Goal: Task Accomplishment & Management: Use online tool/utility

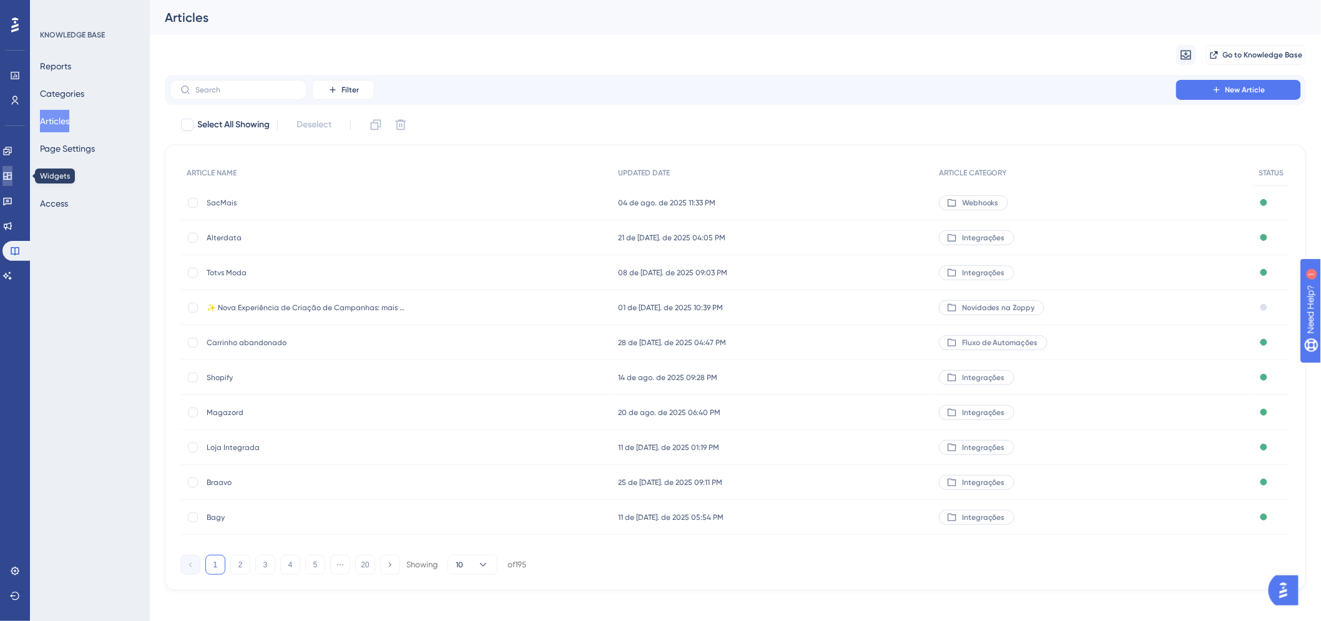
click at [11, 175] on icon at bounding box center [7, 175] width 8 height 7
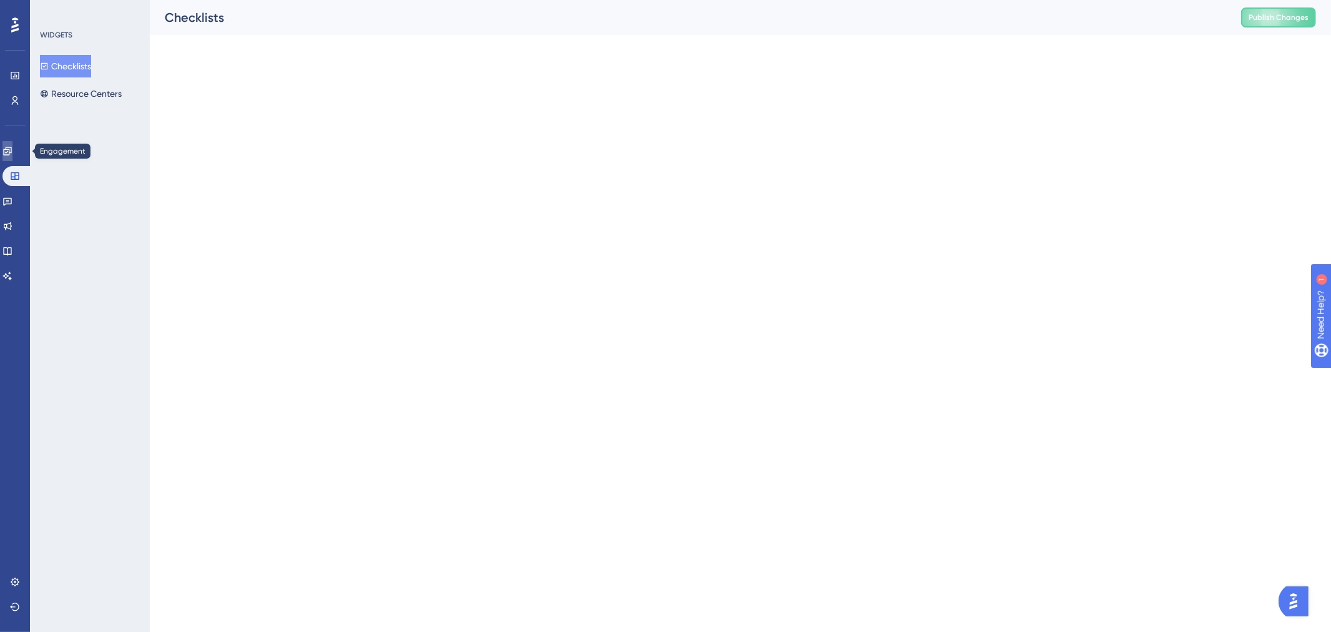
click at [12, 152] on icon at bounding box center [7, 151] width 10 height 10
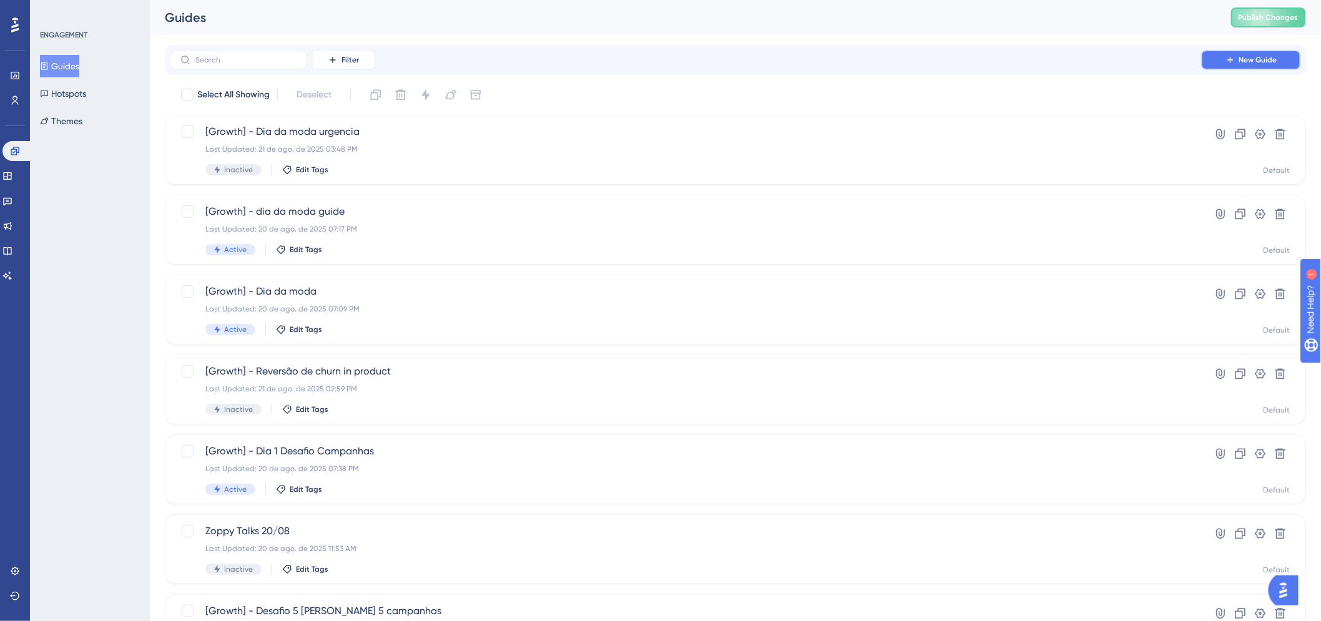
click at [1247, 64] on span "New Guide" at bounding box center [1258, 60] width 38 height 10
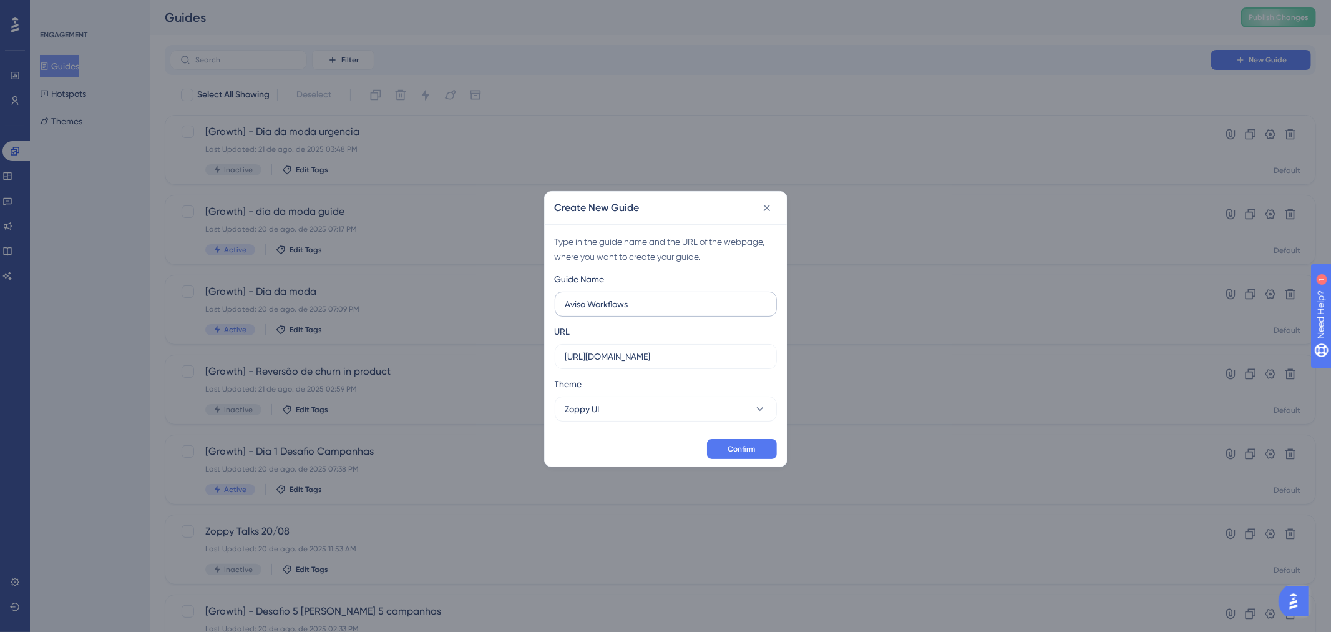
type input "Aviso Workflows"
drag, startPoint x: 682, startPoint y: 343, endPoint x: 677, endPoint y: 354, distance: 12.1
click at [670, 354] on div "URL https://app.zoppy.com.br" at bounding box center [666, 346] width 222 height 45
drag, startPoint x: 589, startPoint y: 364, endPoint x: 514, endPoint y: 369, distance: 75.1
click at [514, 369] on div "Create New Guide Type in the guide name and the URL of the webpage, where you w…" at bounding box center [665, 316] width 1331 height 632
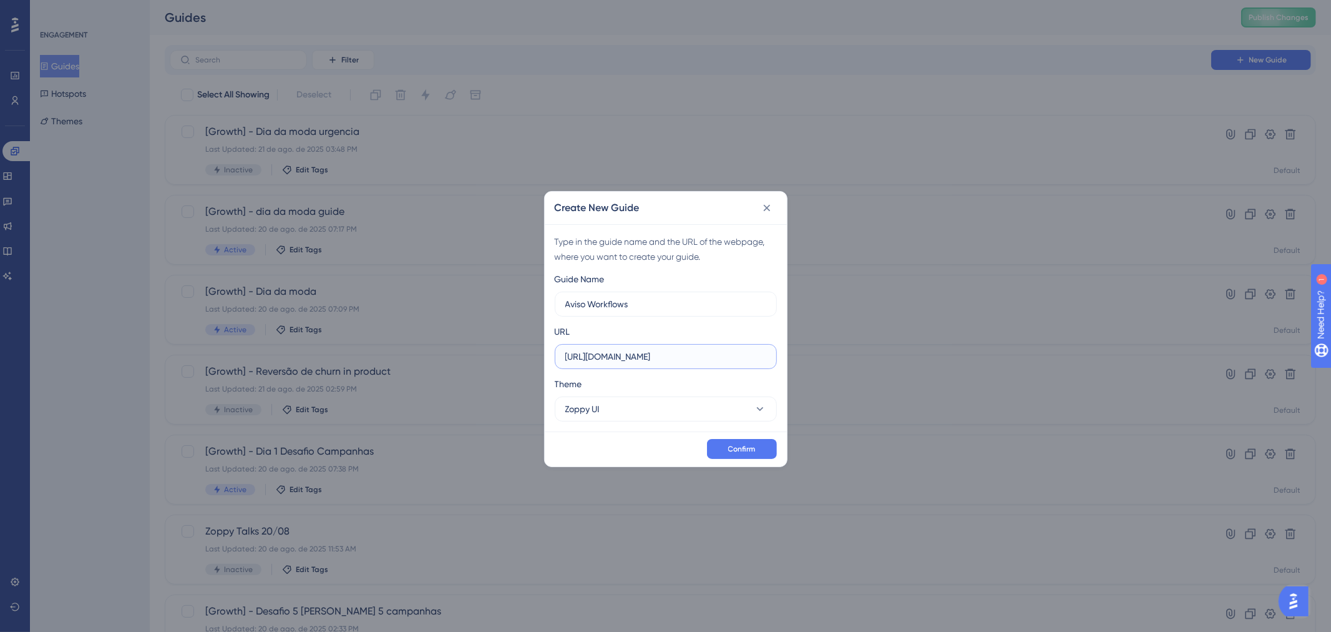
paste input "/dashboard/workflows"
type input "https://app.zoppy.com.br/dashboard/workflows"
click at [712, 420] on button "Zoppy UI" at bounding box center [666, 408] width 222 height 25
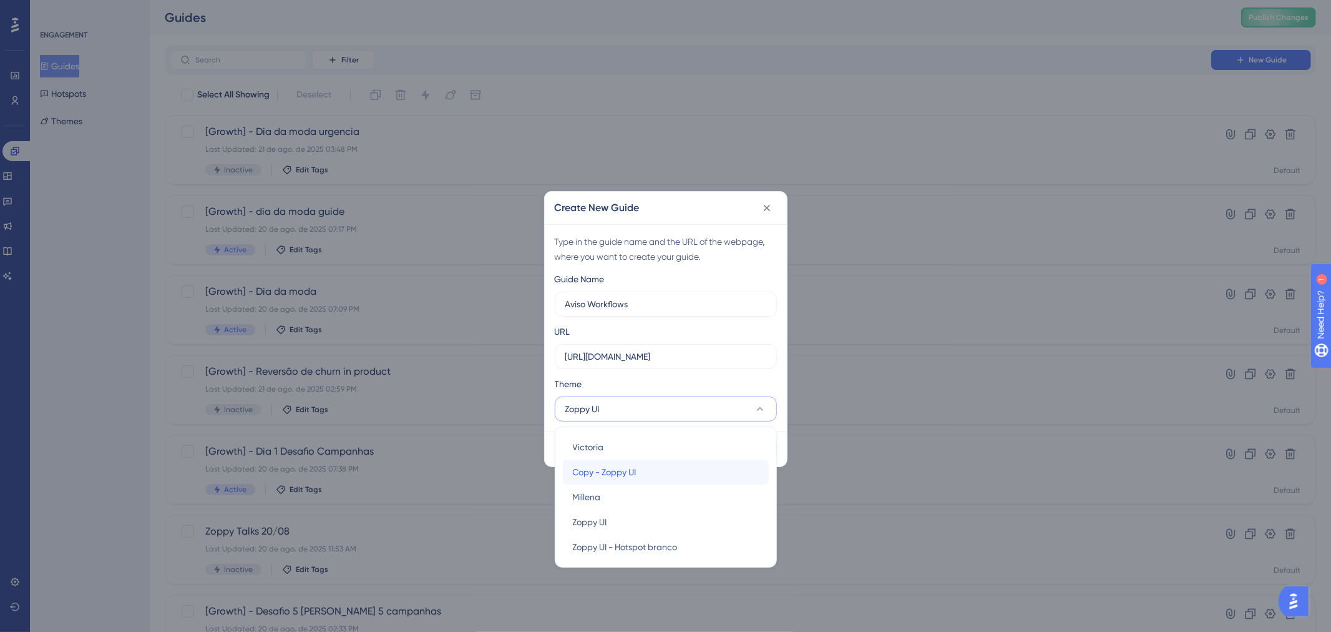
click at [633, 470] on span "Copy - Zoppy UI" at bounding box center [605, 471] width 64 height 15
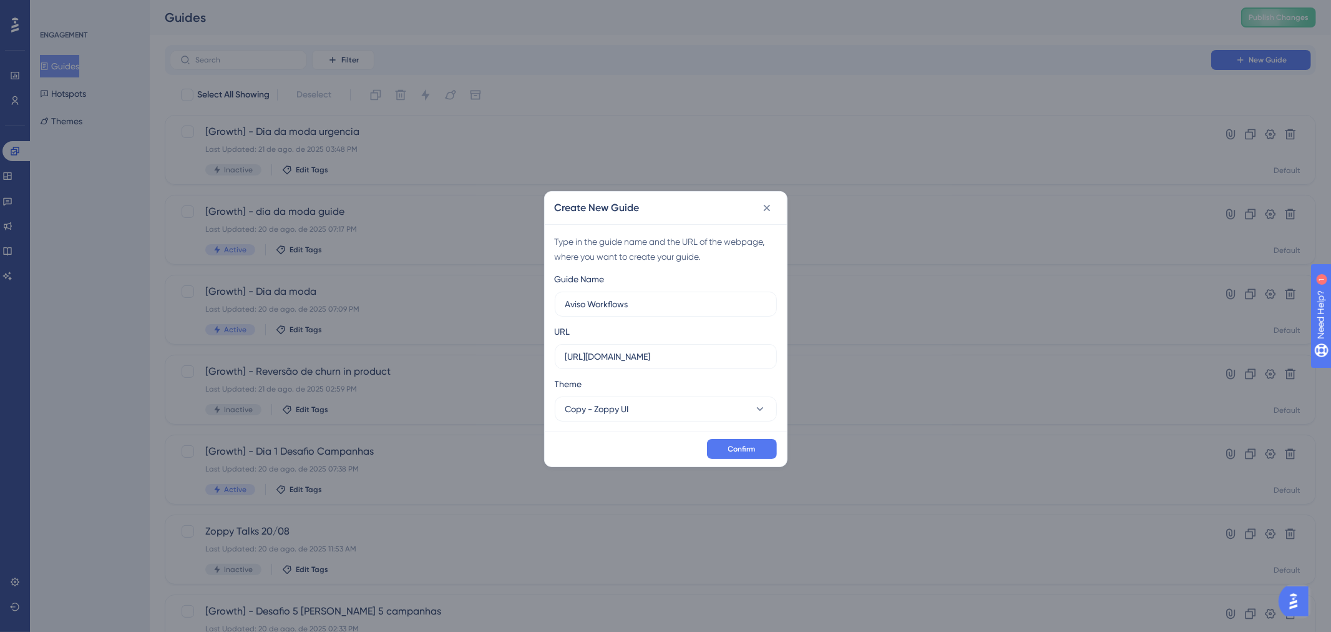
click at [728, 437] on div "Confirm" at bounding box center [666, 448] width 242 height 35
click at [728, 444] on button "Confirm" at bounding box center [742, 449] width 70 height 20
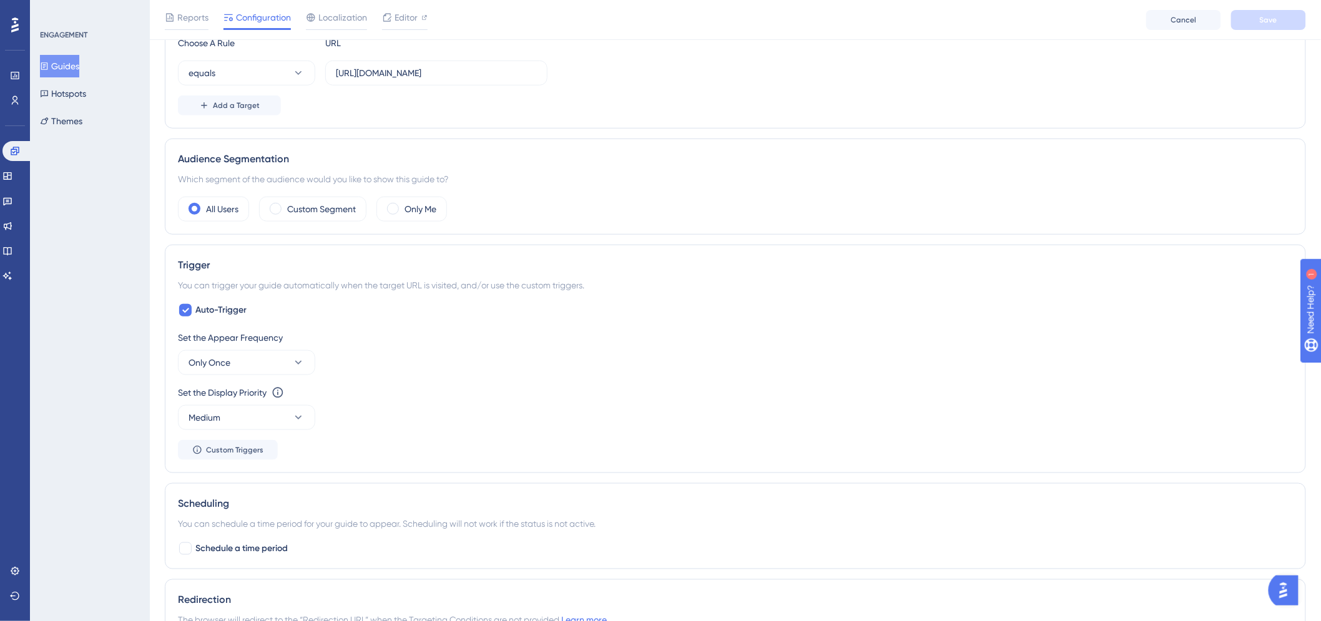
scroll to position [346, 0]
click at [285, 416] on button "Medium" at bounding box center [246, 416] width 137 height 25
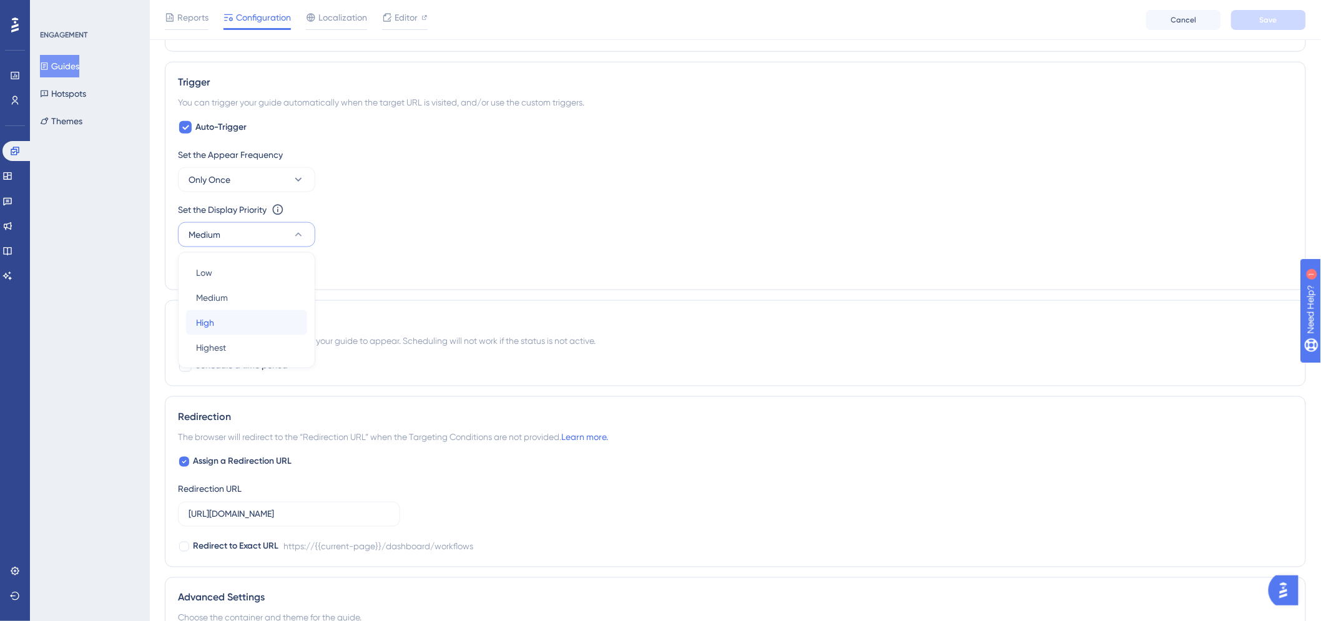
click at [228, 323] on div "High High" at bounding box center [246, 322] width 101 height 25
click at [192, 370] on div at bounding box center [185, 365] width 15 height 15
checkbox input "true"
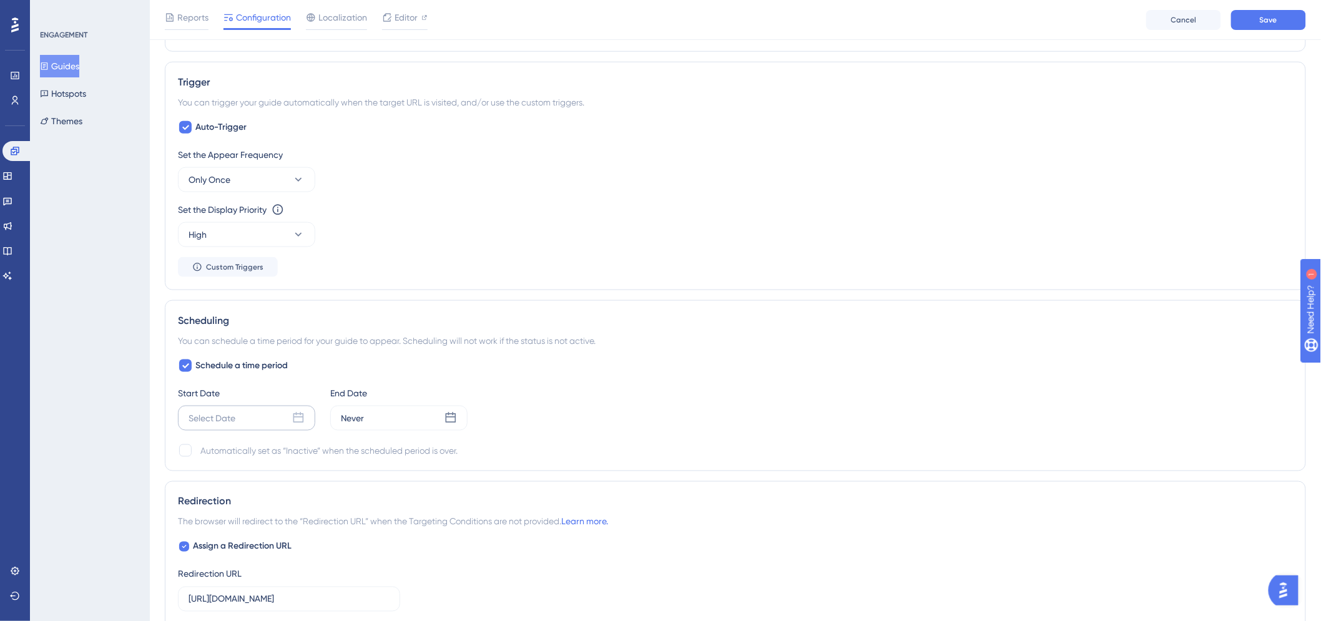
click at [241, 416] on div "Select Date" at bounding box center [246, 418] width 137 height 25
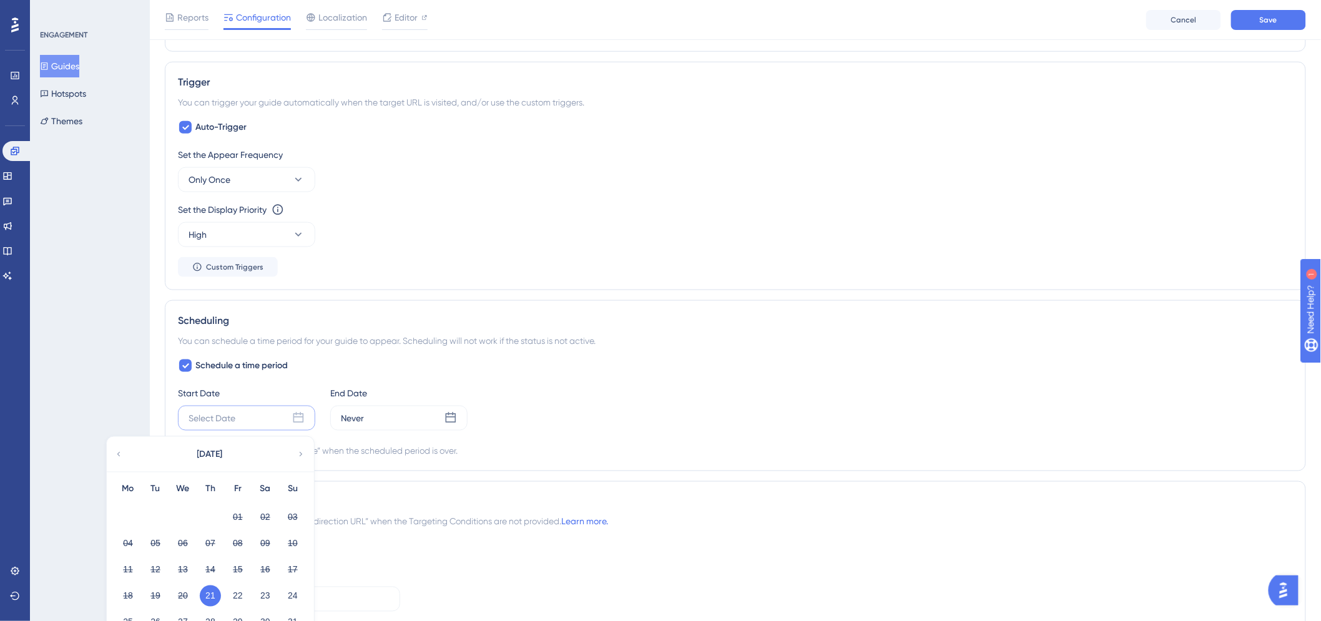
drag, startPoint x: 213, startPoint y: 594, endPoint x: 215, endPoint y: 584, distance: 9.5
click at [212, 594] on button "21" at bounding box center [210, 595] width 21 height 21
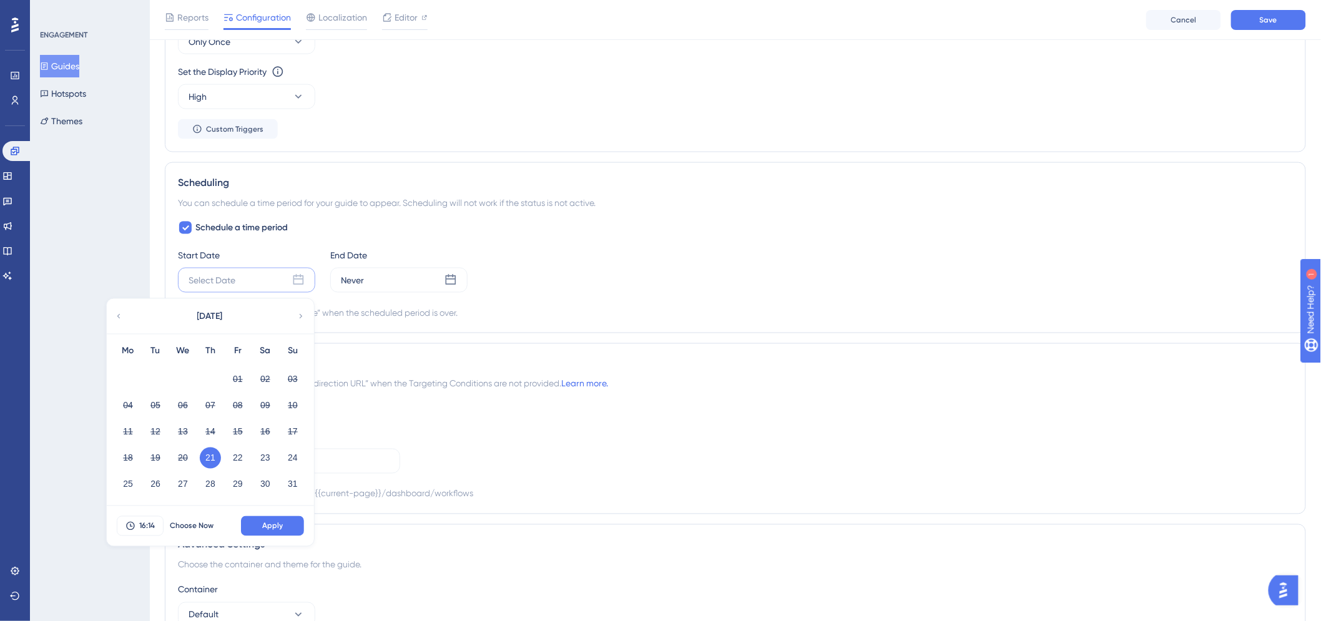
scroll to position [668, 0]
click at [276, 522] on span "Apply" at bounding box center [272, 525] width 21 height 10
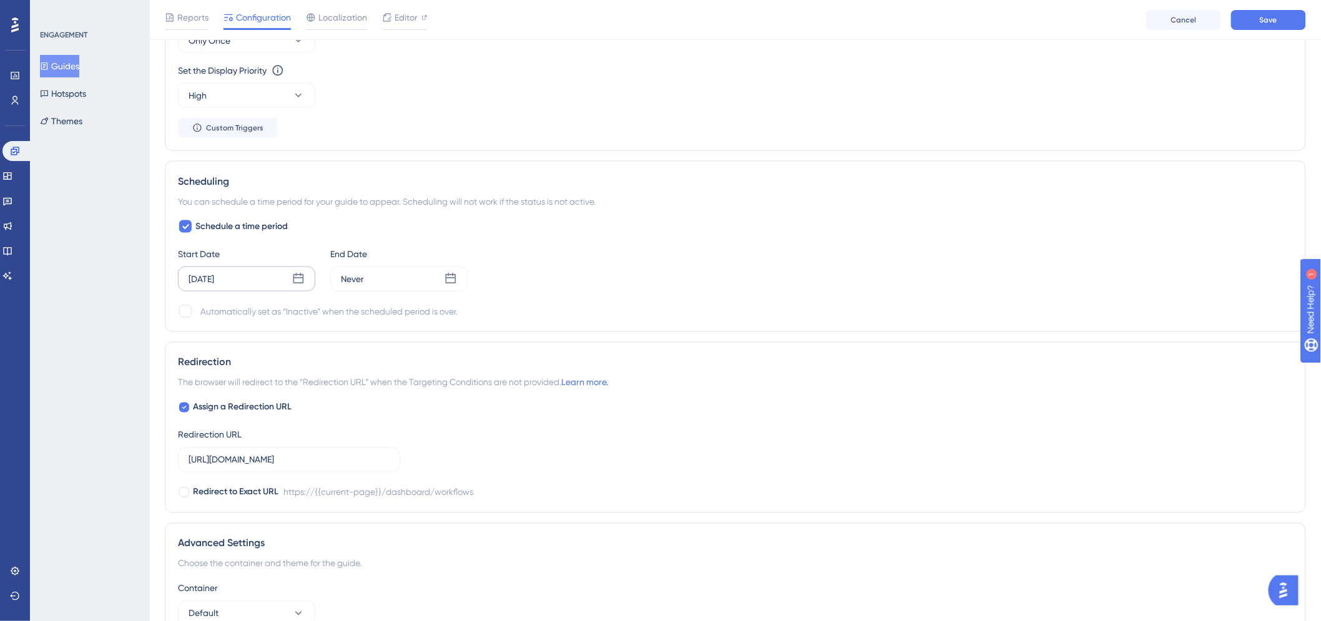
click at [385, 295] on div "Schedule a time period Start Date Aug 21 2025 End Date Never Automatically set …" at bounding box center [735, 269] width 1115 height 100
click at [385, 291] on div "Never" at bounding box center [398, 278] width 137 height 25
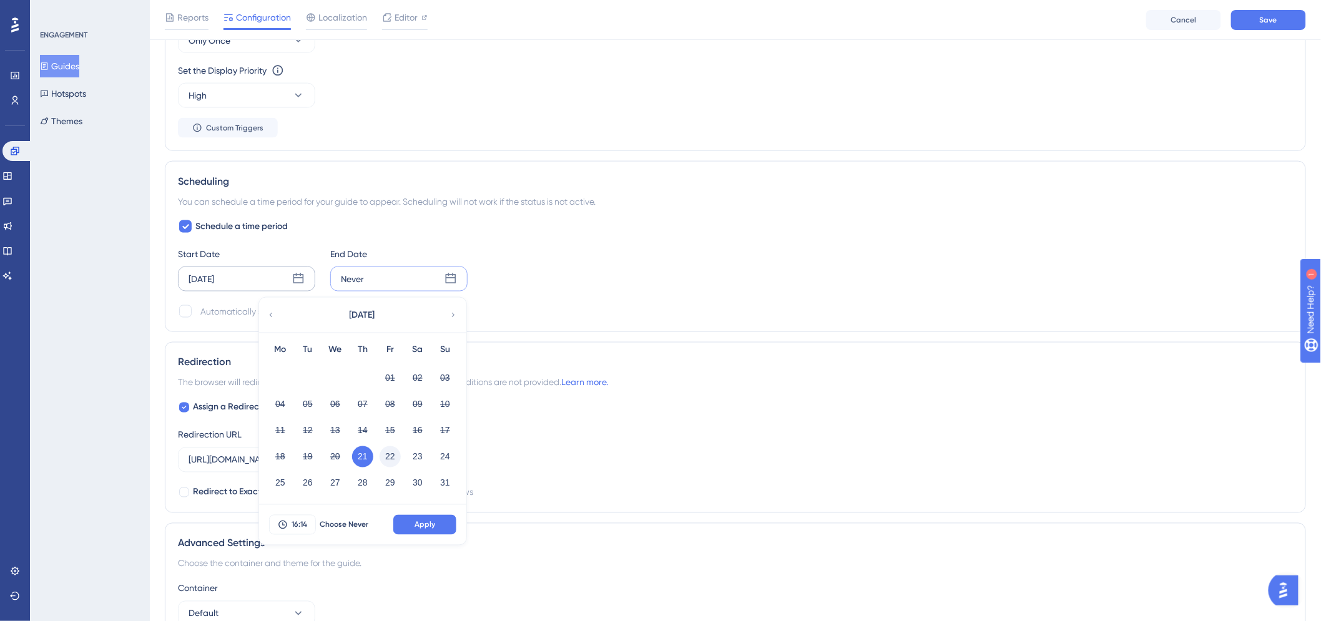
click at [391, 458] on button "22" at bounding box center [389, 456] width 21 height 21
click at [360, 452] on button "21" at bounding box center [362, 456] width 21 height 21
click at [300, 527] on span "16:14" at bounding box center [299, 525] width 16 height 10
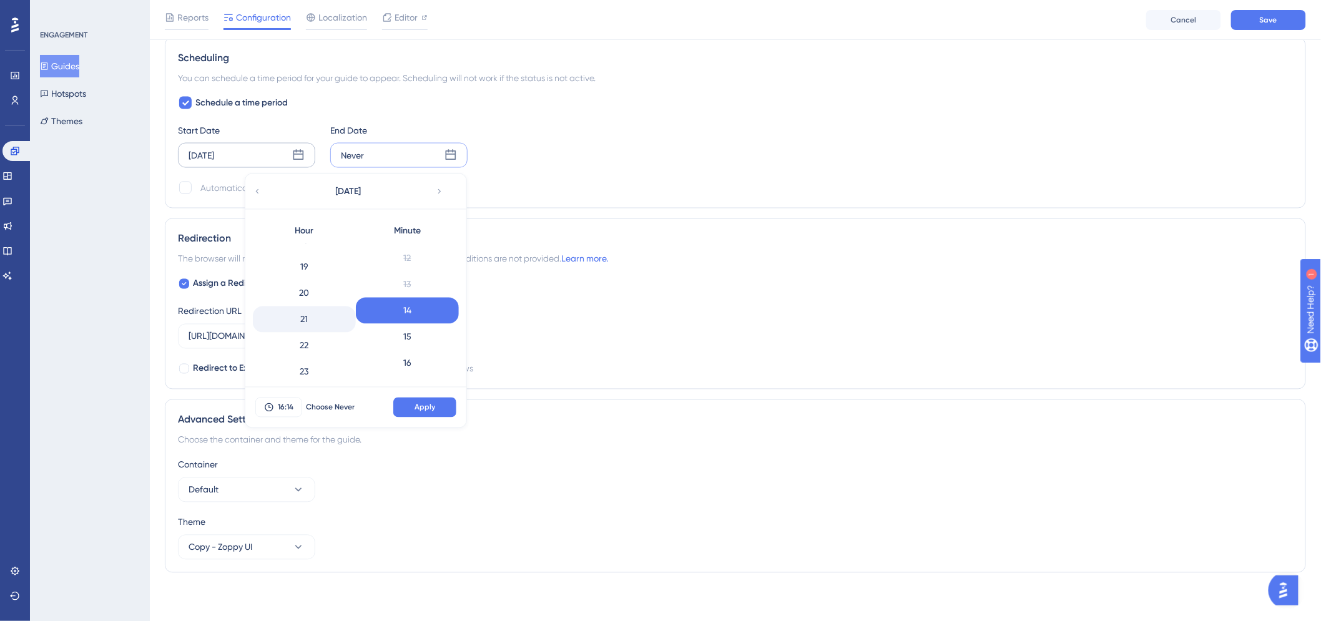
scroll to position [495, 0]
drag, startPoint x: 310, startPoint y: 369, endPoint x: 398, endPoint y: 361, distance: 87.8
click at [307, 366] on div "23" at bounding box center [304, 365] width 103 height 26
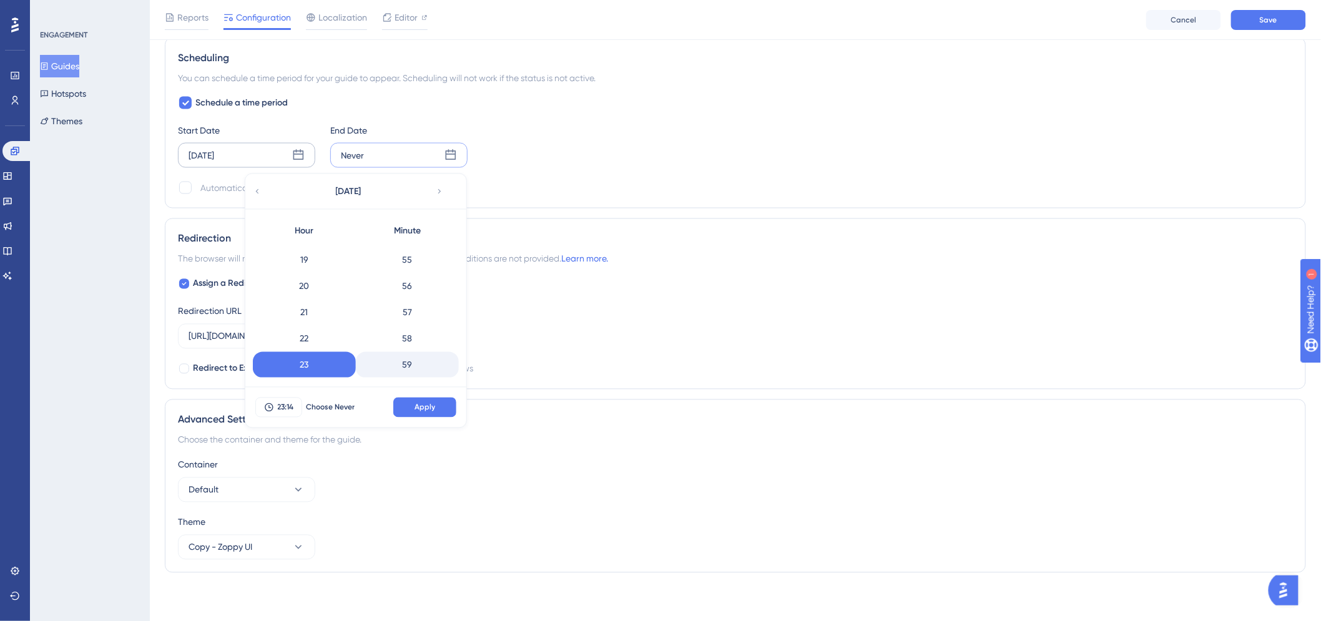
click at [397, 354] on div "59" at bounding box center [407, 365] width 103 height 26
click at [413, 396] on div "23:59 Choose Never Apply" at bounding box center [355, 408] width 221 height 40
click at [415, 404] on span "Apply" at bounding box center [424, 408] width 21 height 10
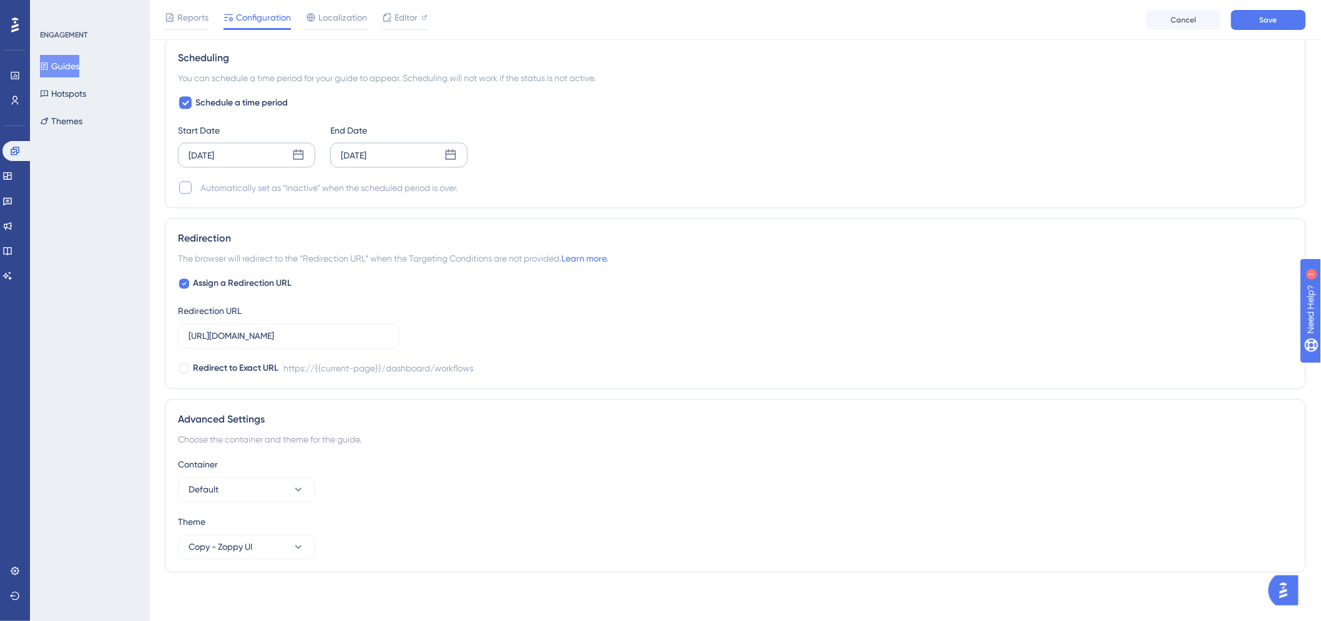
click at [189, 188] on div at bounding box center [185, 188] width 12 height 12
checkbox input "true"
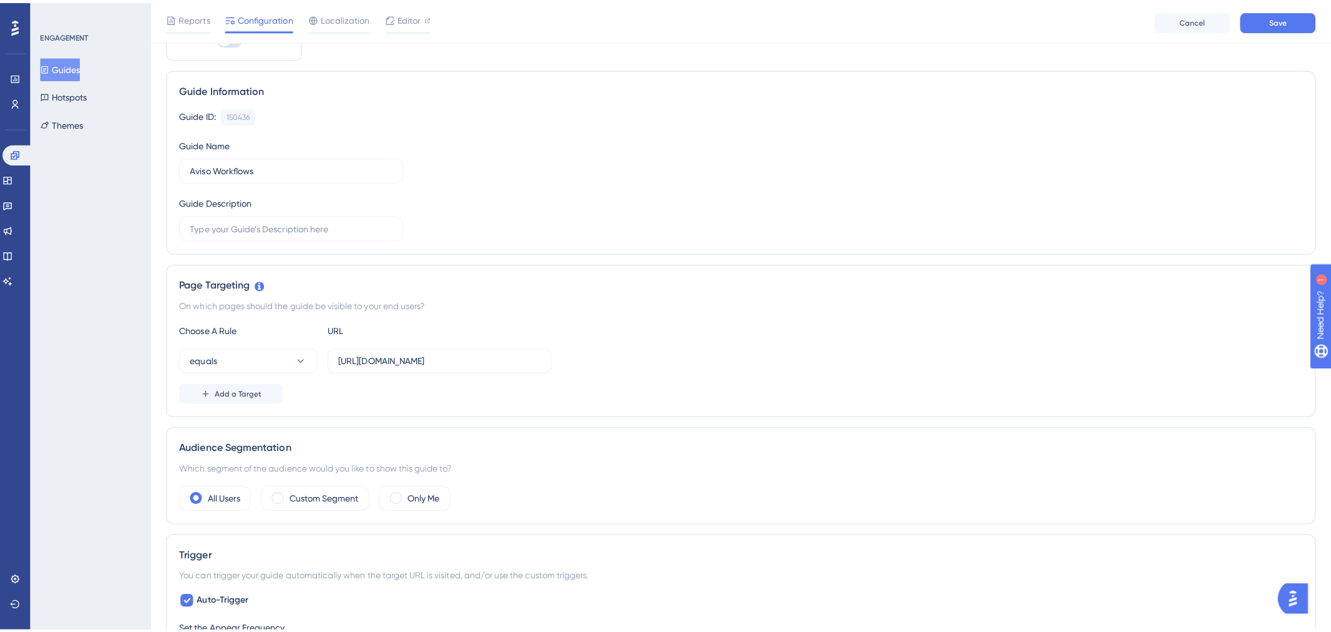
scroll to position [0, 0]
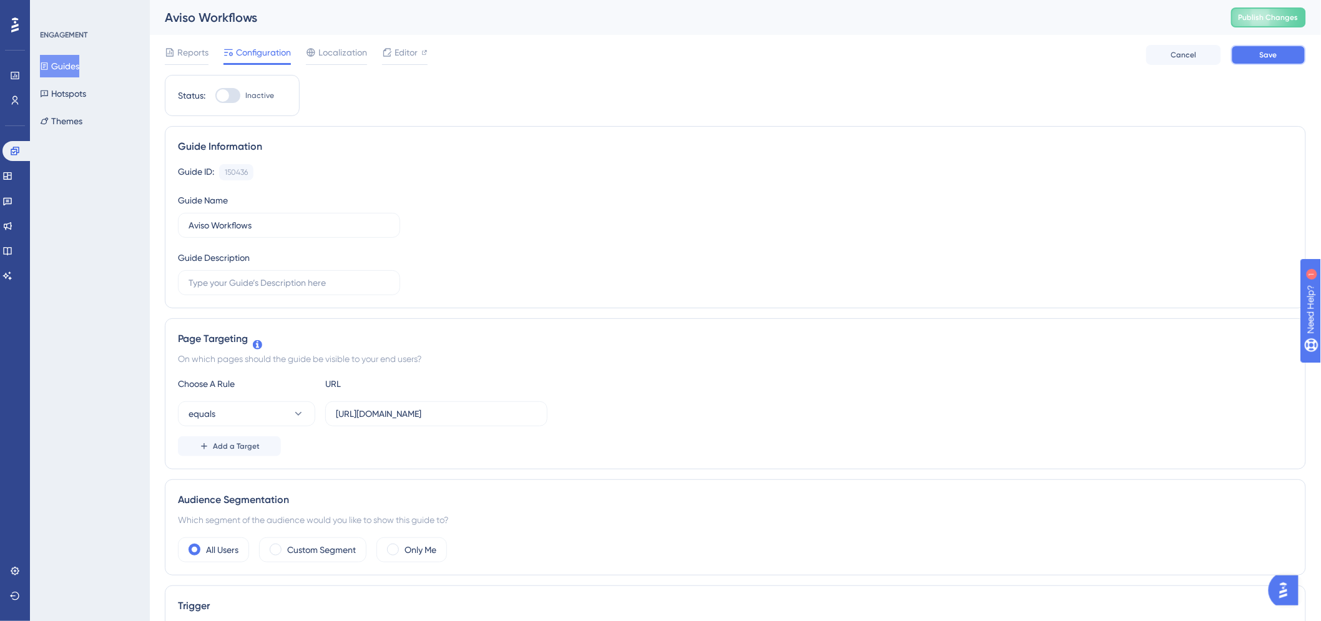
click at [1269, 53] on span "Save" at bounding box center [1267, 55] width 17 height 10
click at [233, 102] on div at bounding box center [227, 95] width 25 height 15
click at [215, 96] on input "Inactive" at bounding box center [215, 95] width 1 height 1
checkbox input "true"
click at [1257, 63] on button "Save" at bounding box center [1268, 55] width 75 height 20
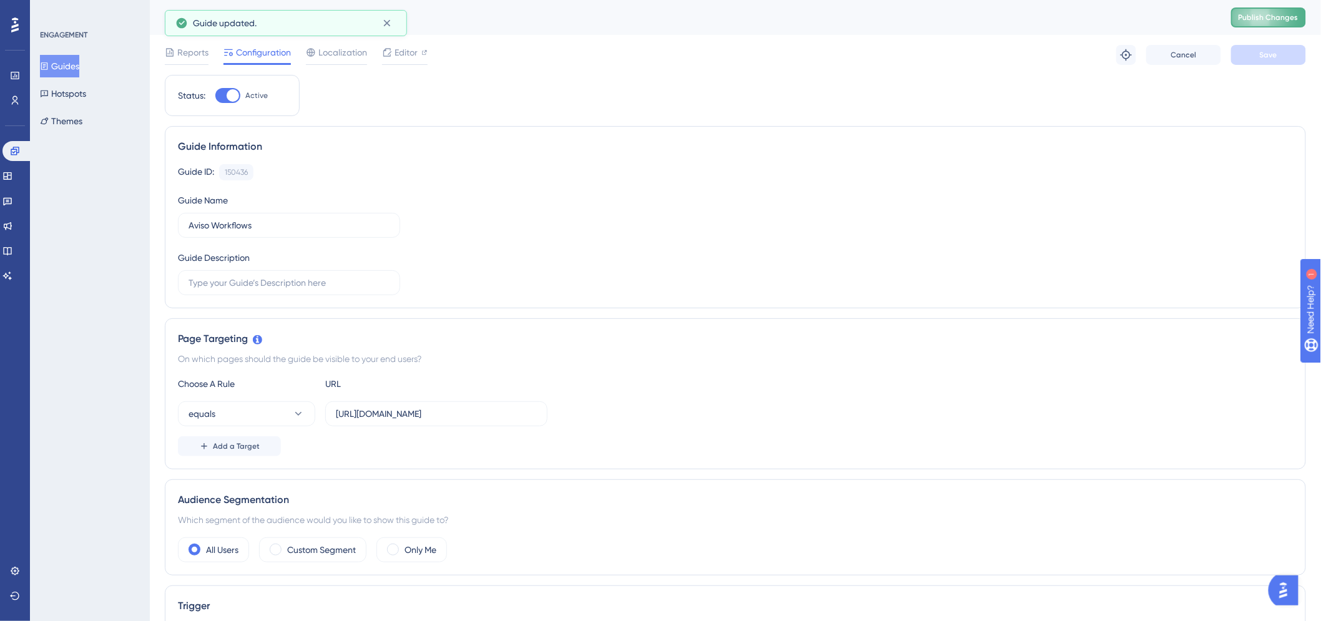
click at [1255, 21] on span "Publish Changes" at bounding box center [1268, 17] width 60 height 10
